Goal: Check status

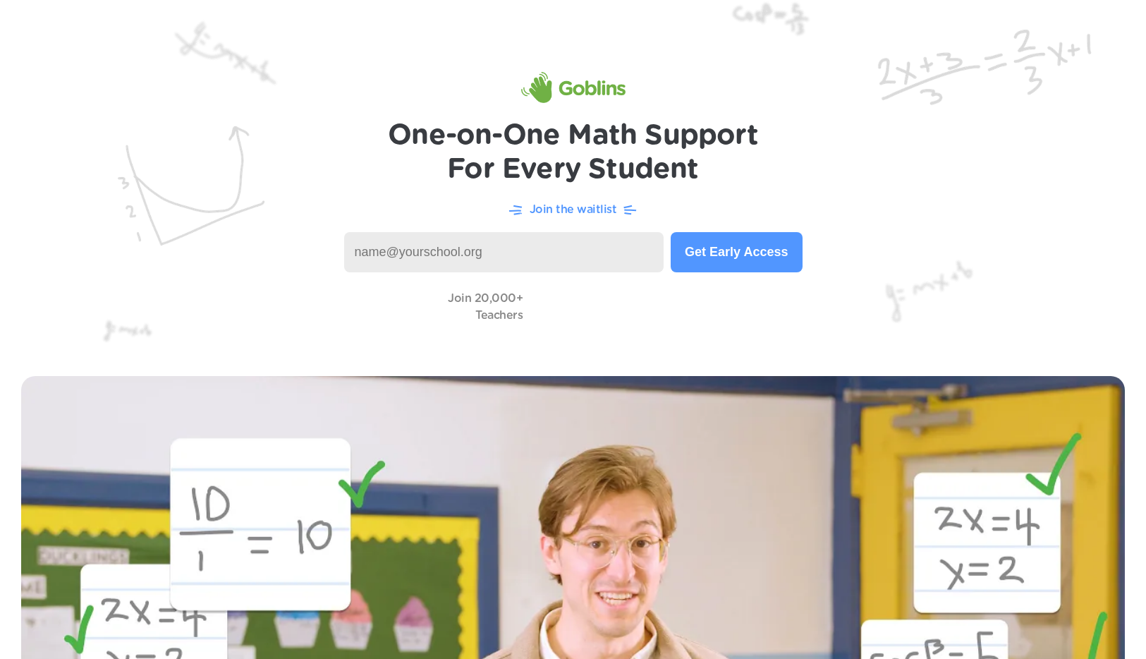
click at [451, 250] on input at bounding box center [504, 252] width 320 height 40
type input "bbecker@meridianmustangs.org"
click at [718, 253] on button "Get Early Access" at bounding box center [736, 252] width 131 height 40
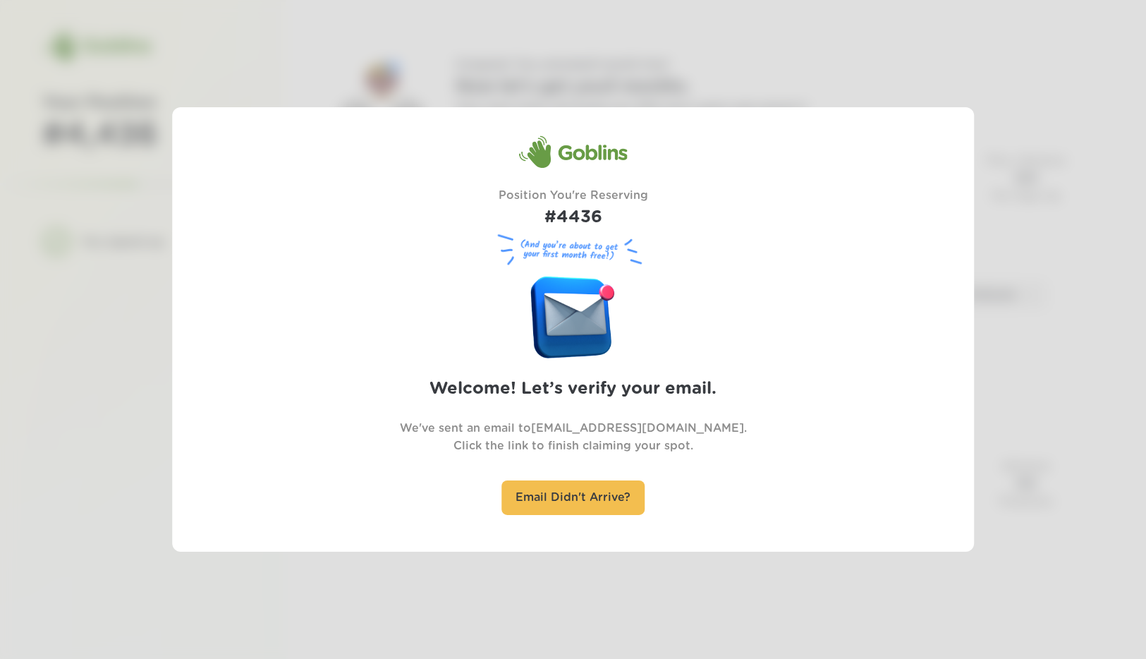
click at [75, 309] on div at bounding box center [573, 329] width 1146 height 659
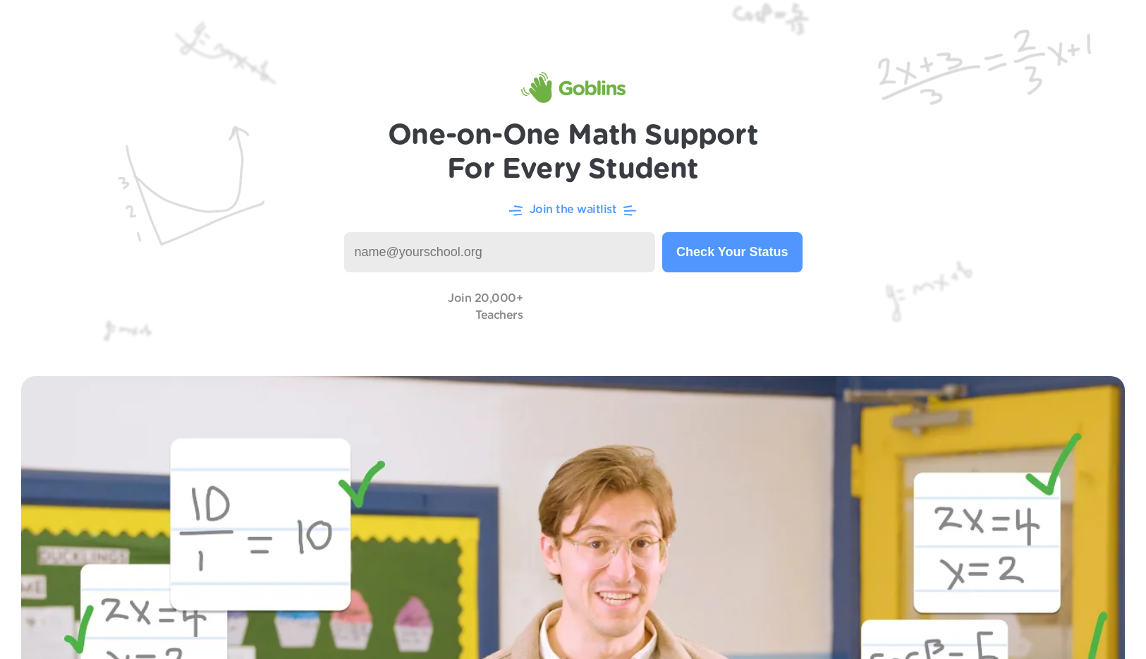
click at [391, 257] on input at bounding box center [500, 252] width 312 height 40
type input "bbecker@meridianmustangs.org"
click at [722, 251] on button "Check Your Status" at bounding box center [732, 252] width 140 height 40
